Goal: Information Seeking & Learning: Find specific fact

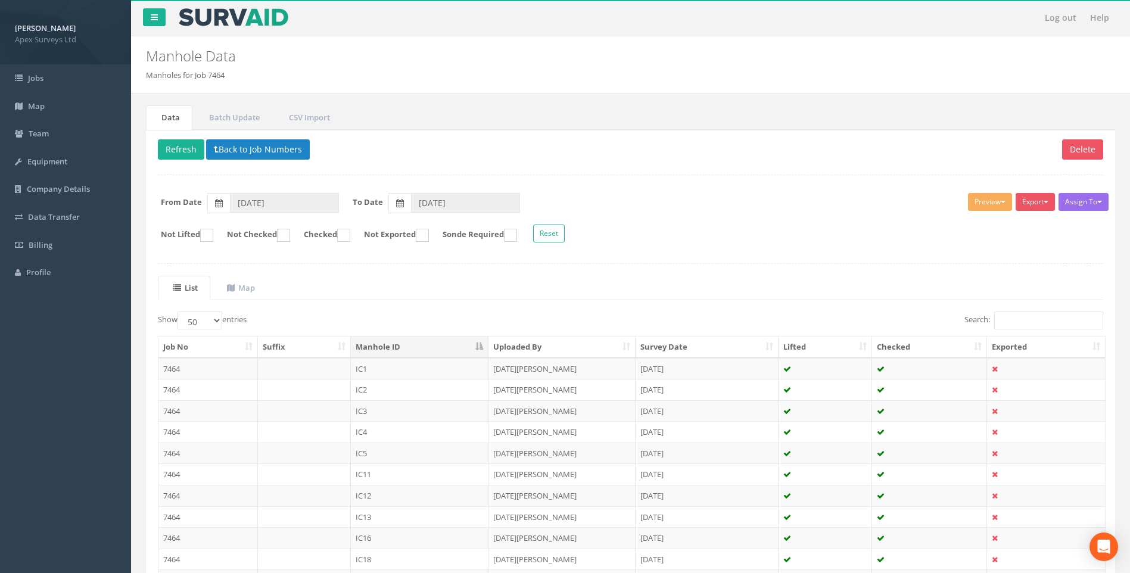
select select "50"
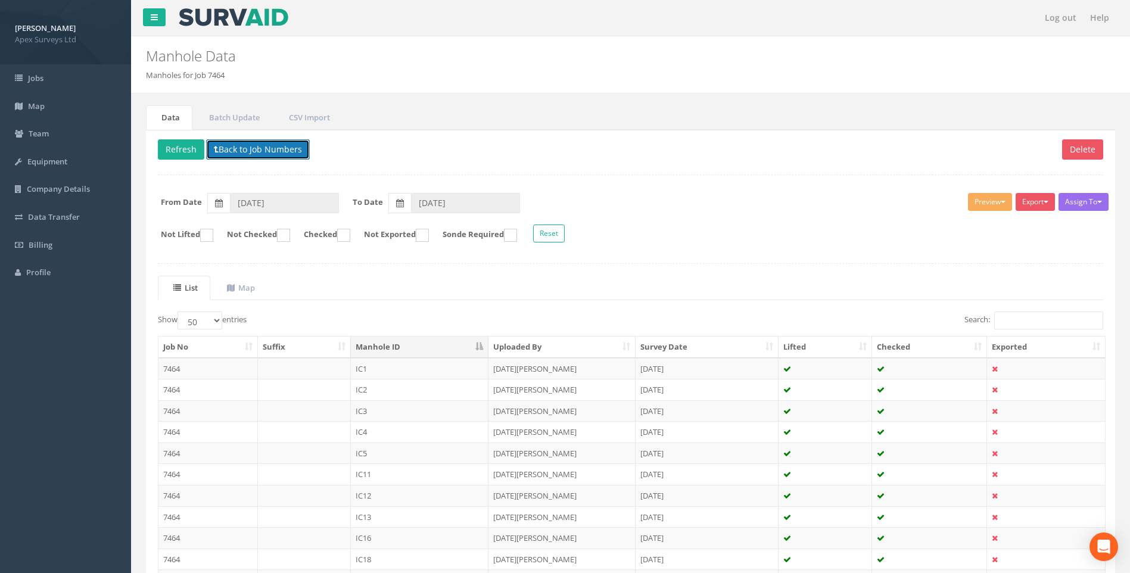
click at [236, 149] on button "Back to Job Numbers" at bounding box center [258, 149] width 104 height 20
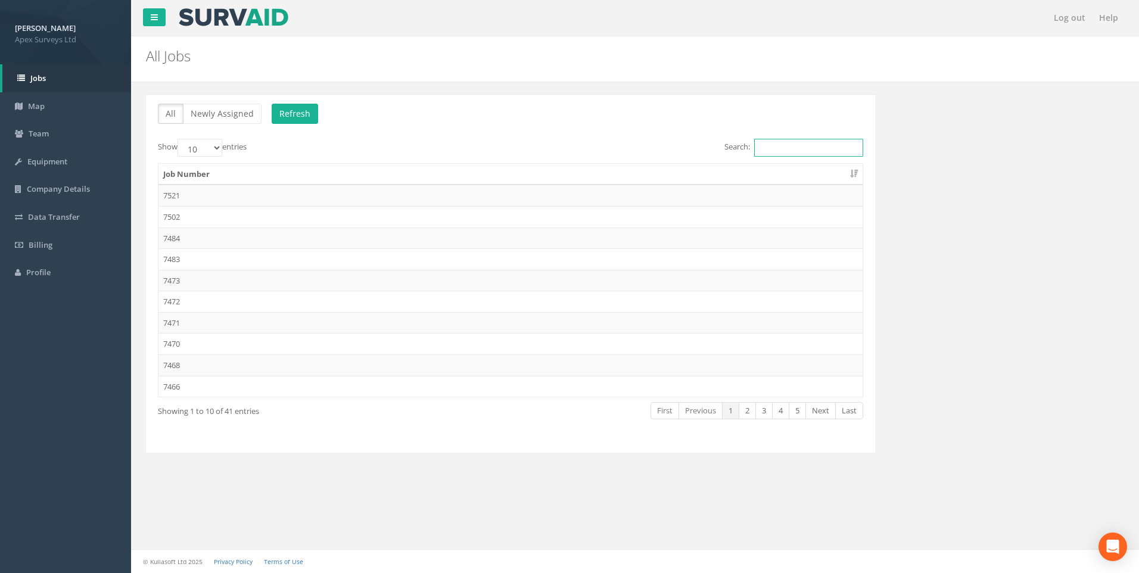
click at [790, 152] on input "Search:" at bounding box center [808, 148] width 109 height 18
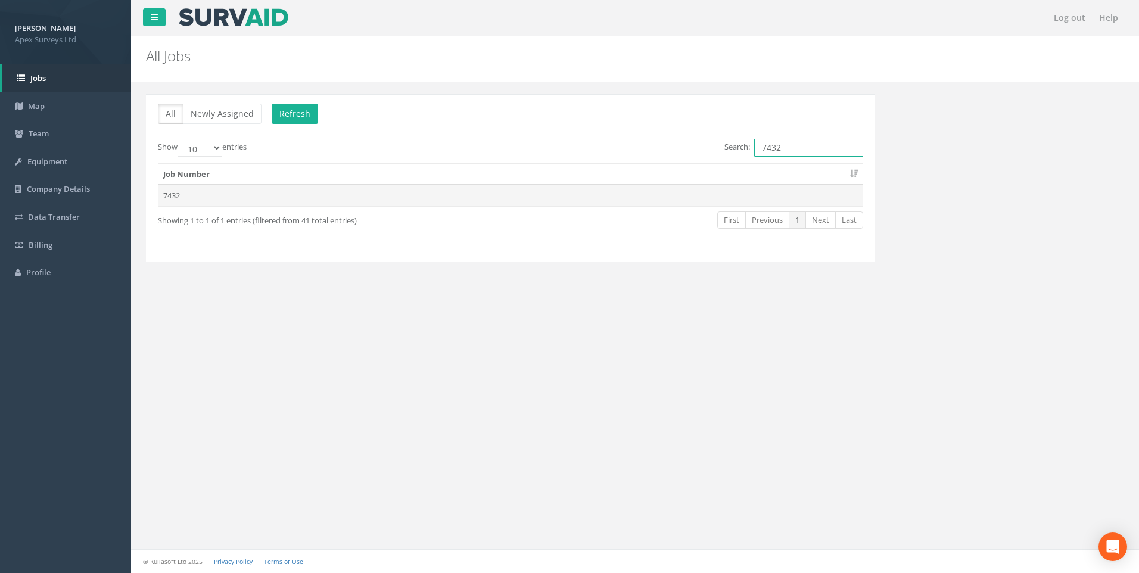
type input "7432"
click at [177, 195] on td "7432" at bounding box center [510, 195] width 704 height 21
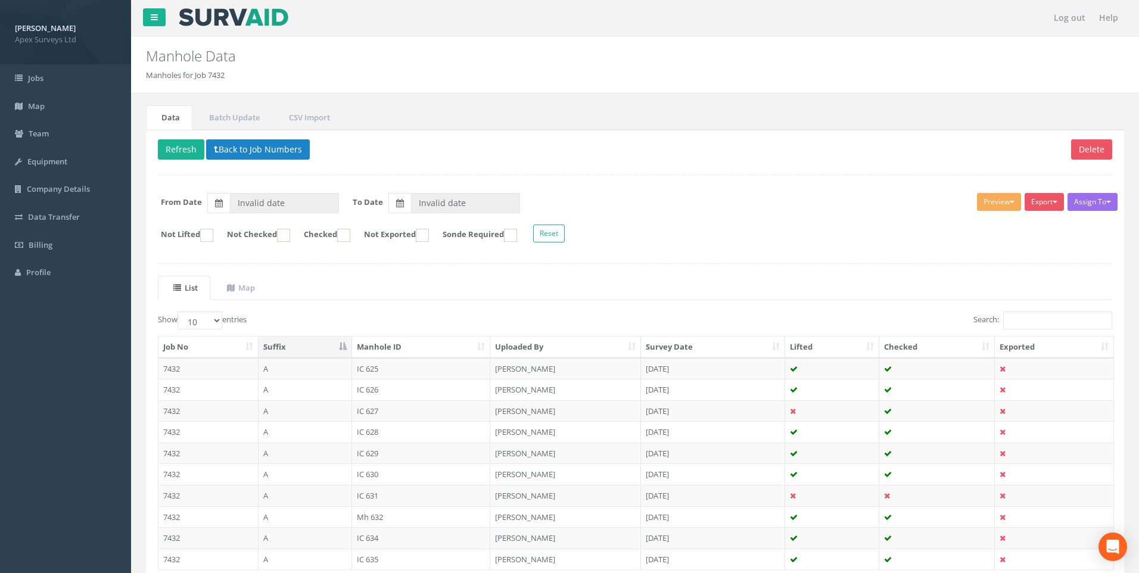
type input "[DATE]"
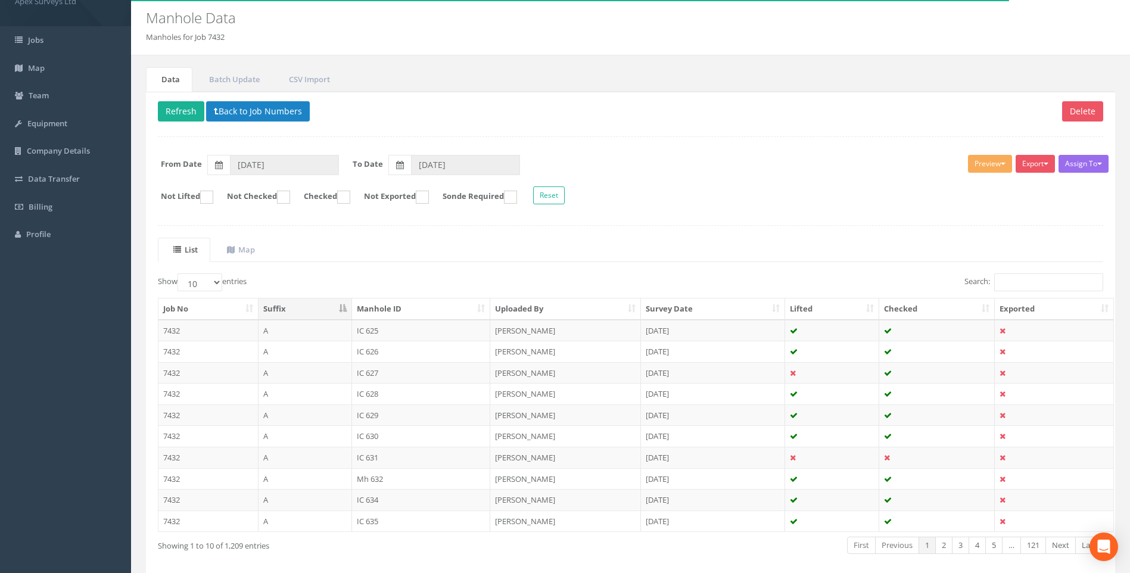
scroll to position [91, 0]
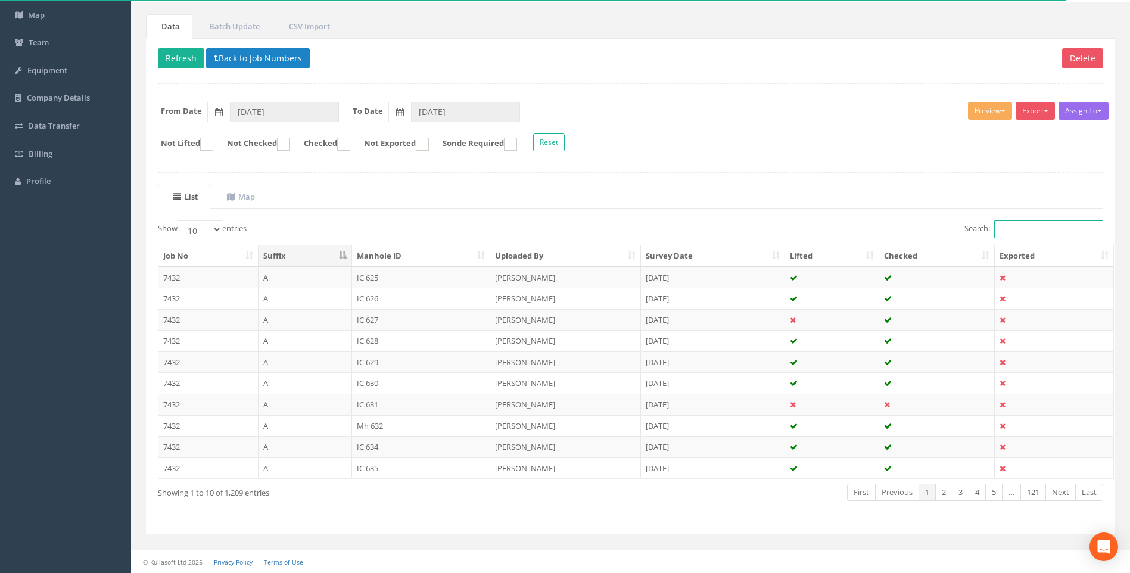
click at [1028, 228] on input "Search:" at bounding box center [1048, 229] width 109 height 18
type input "D"
click at [343, 253] on th "Suffix" at bounding box center [305, 255] width 94 height 21
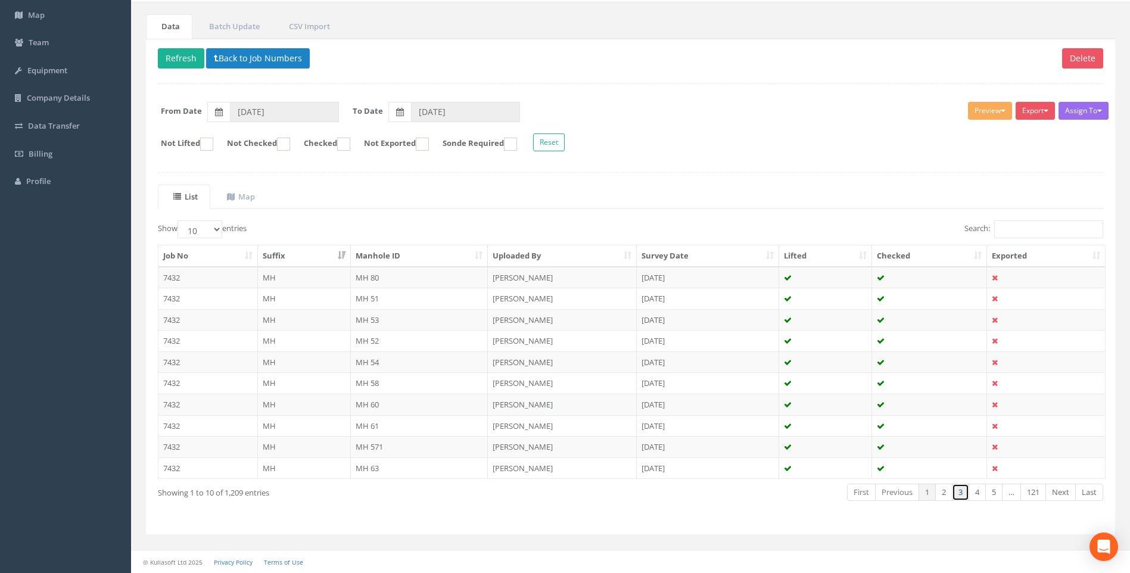
click at [959, 490] on link "3" at bounding box center [960, 492] width 17 height 17
click at [996, 491] on link "5" at bounding box center [993, 492] width 17 height 17
click at [992, 493] on link "6" at bounding box center [993, 492] width 17 height 17
click at [993, 494] on link "7" at bounding box center [993, 492] width 17 height 17
click at [992, 491] on link "8" at bounding box center [993, 492] width 17 height 17
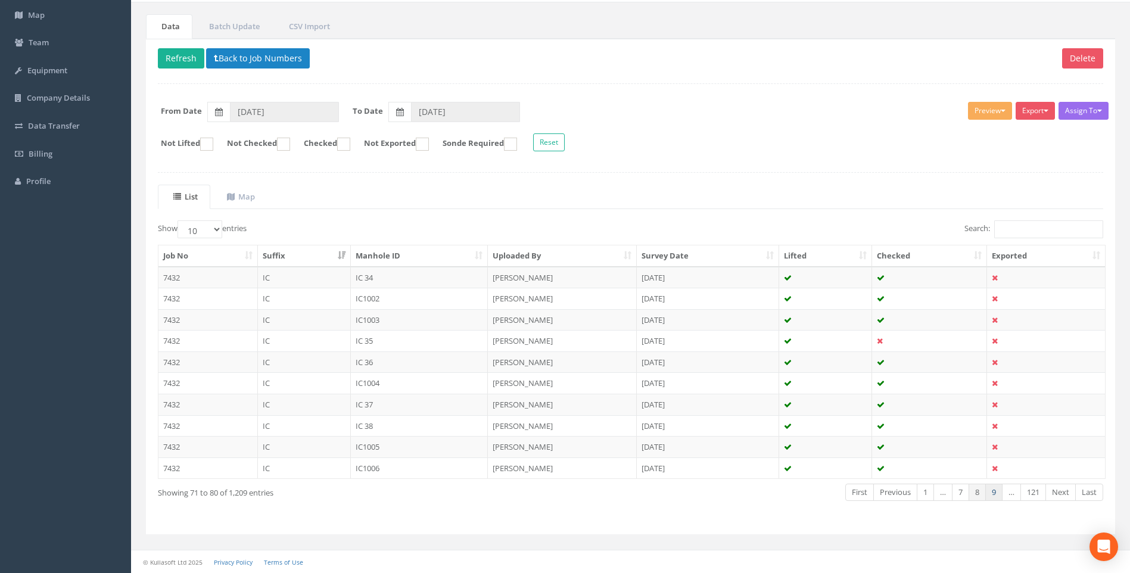
click at [993, 491] on link "9" at bounding box center [993, 492] width 17 height 17
click at [993, 495] on link "10" at bounding box center [991, 492] width 21 height 17
click at [993, 492] on link "11" at bounding box center [991, 492] width 21 height 17
click at [993, 494] on link "12" at bounding box center [991, 492] width 21 height 17
click at [992, 492] on link "13" at bounding box center [991, 492] width 21 height 17
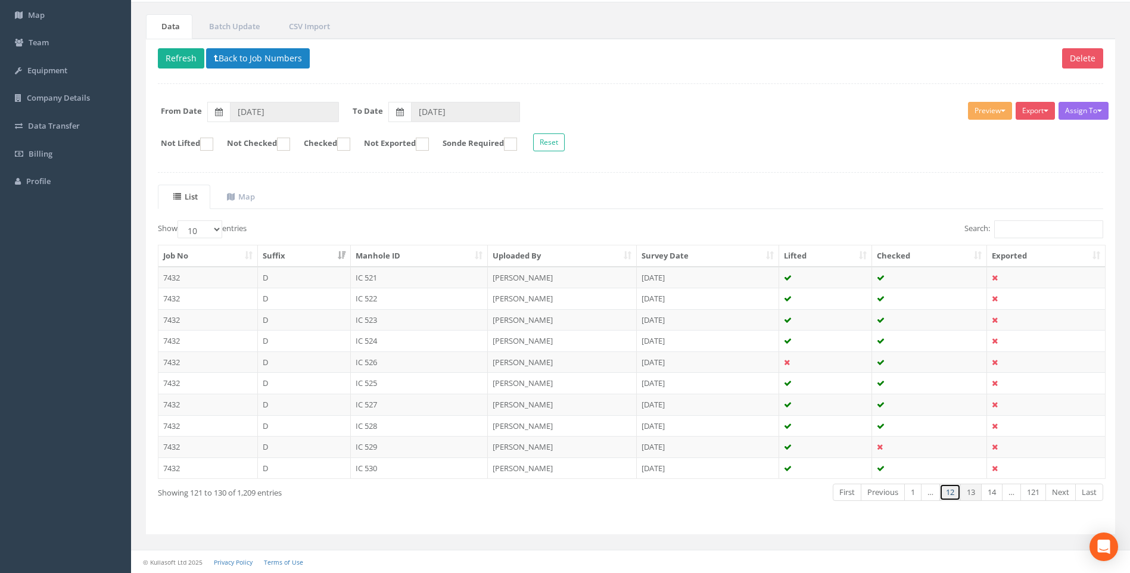
click at [944, 493] on link "12" at bounding box center [949, 492] width 21 height 17
click at [947, 493] on link "11" at bounding box center [949, 492] width 21 height 17
click at [219, 230] on select "10 25 50 100" at bounding box center [199, 229] width 45 height 18
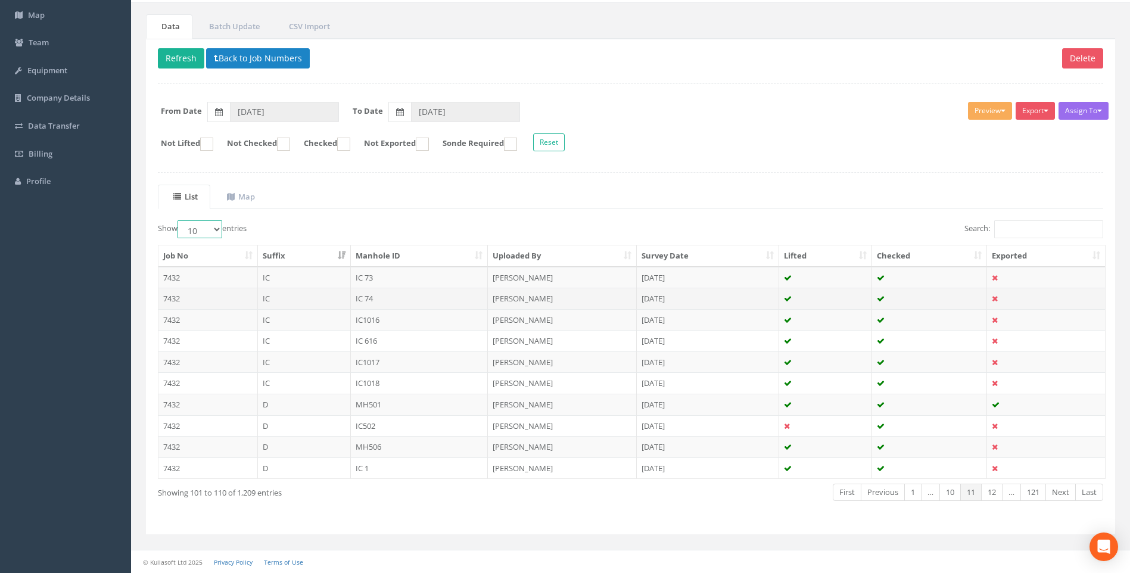
select select "100"
click at [179, 220] on select "10 25 50 100" at bounding box center [199, 229] width 45 height 18
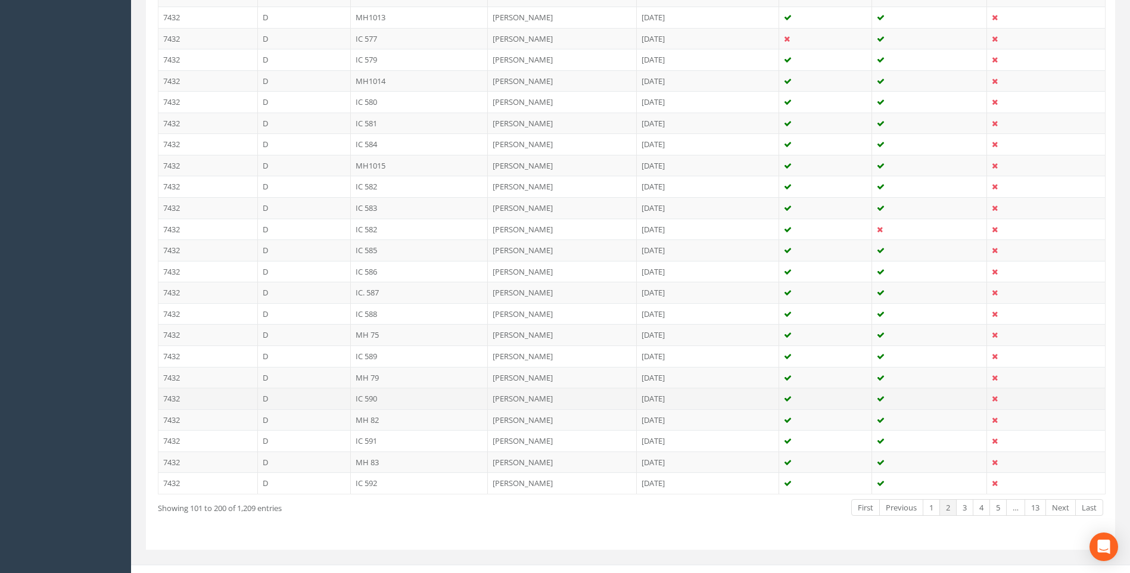
scroll to position [1997, 0]
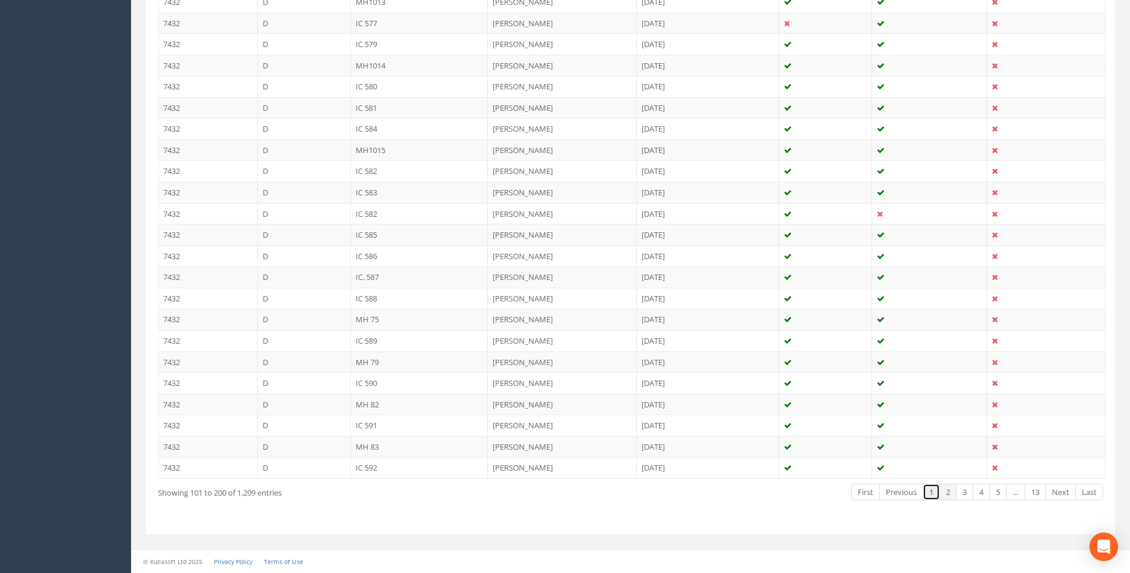
click at [929, 493] on link "1" at bounding box center [931, 492] width 17 height 17
click at [947, 496] on link "2" at bounding box center [947, 492] width 17 height 17
click at [964, 495] on link "3" at bounding box center [964, 492] width 17 height 17
click at [982, 496] on link "4" at bounding box center [981, 492] width 17 height 17
click at [998, 493] on link "5" at bounding box center [997, 492] width 17 height 17
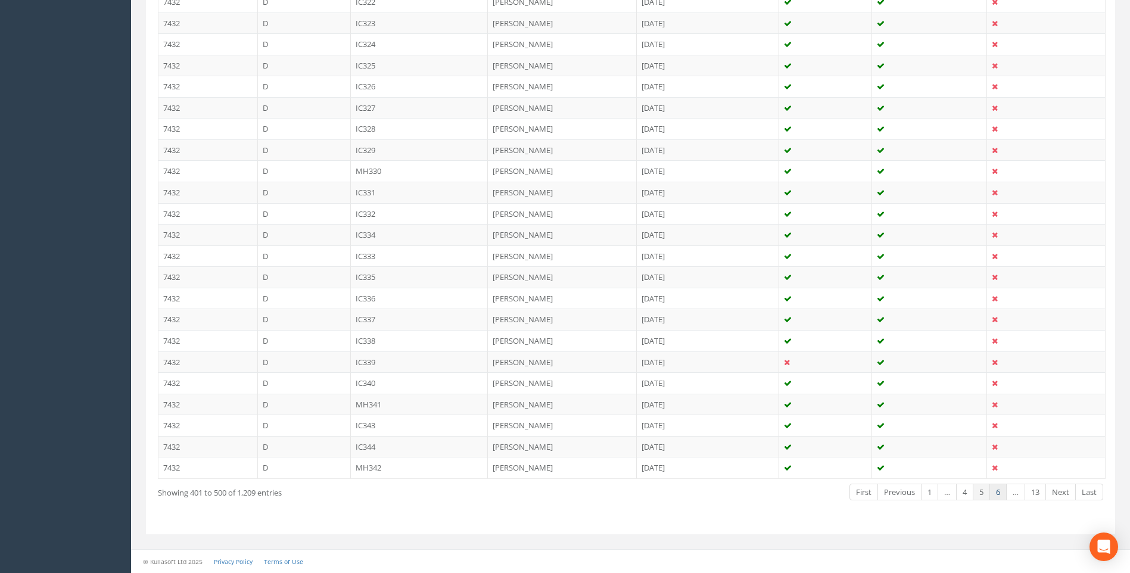
click at [995, 493] on link "6" at bounding box center [997, 492] width 17 height 17
click at [999, 493] on link "7" at bounding box center [997, 492] width 17 height 17
click at [999, 493] on link "8" at bounding box center [997, 492] width 17 height 17
